Goal: Task Accomplishment & Management: Use online tool/utility

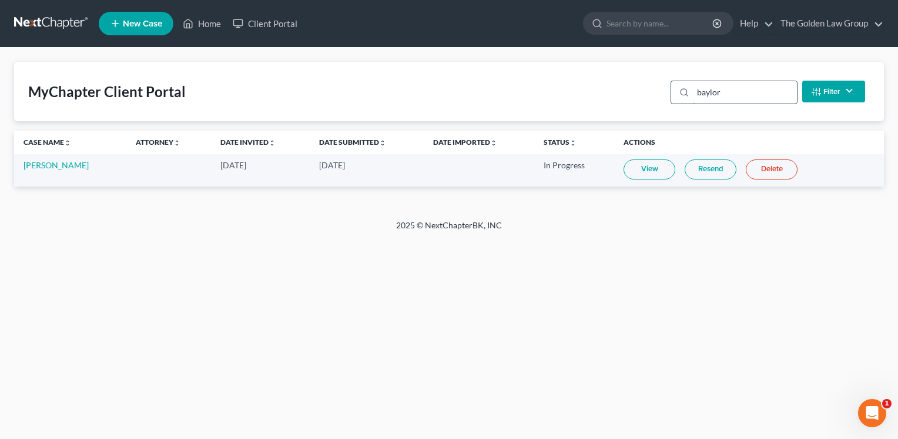
click at [711, 95] on input "baylor" at bounding box center [745, 92] width 104 height 22
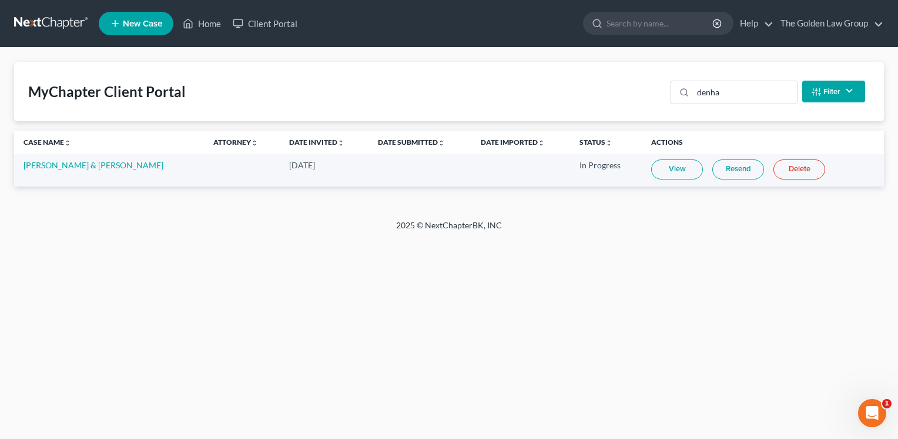
click at [688, 175] on link "View" at bounding box center [678, 169] width 52 height 20
click at [715, 89] on input "denha" at bounding box center [745, 92] width 104 height 22
click at [714, 89] on input "denha" at bounding box center [745, 92] width 104 height 22
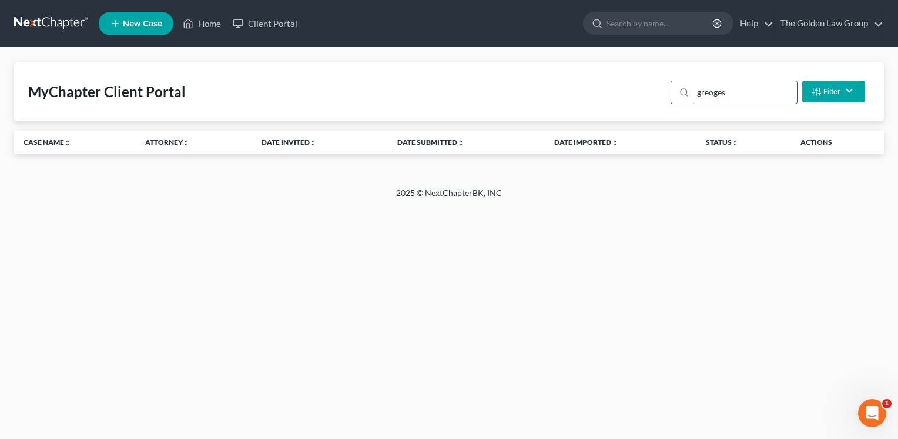
drag, startPoint x: 726, startPoint y: 89, endPoint x: 701, endPoint y: 92, distance: 24.8
click at [701, 92] on input "greoges" at bounding box center [745, 92] width 104 height 22
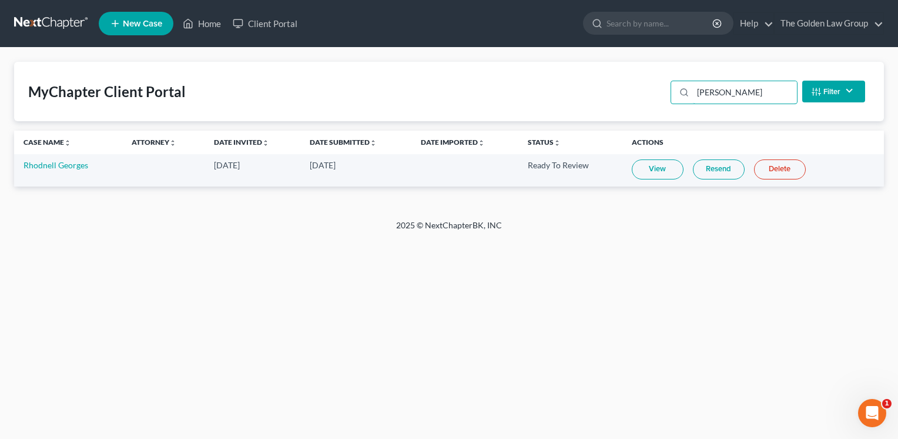
type input "[PERSON_NAME]"
click at [712, 171] on link "Resend" at bounding box center [719, 169] width 52 height 20
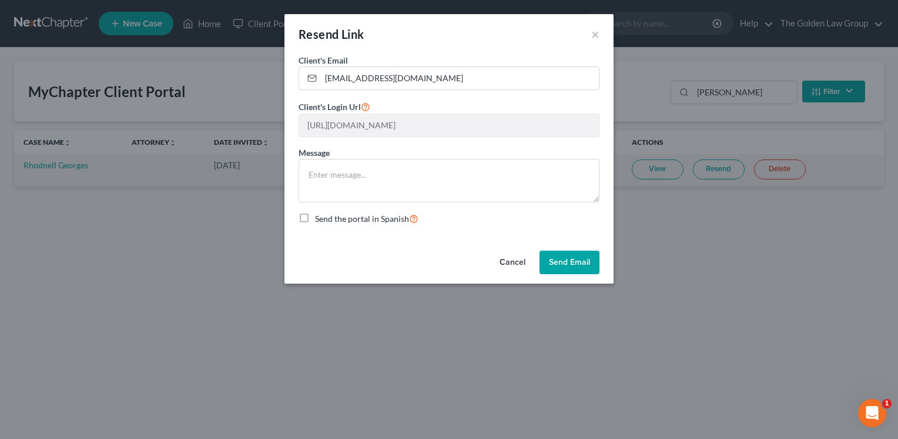
click at [556, 265] on button "Send Email" at bounding box center [570, 262] width 60 height 24
